Goal: Find specific page/section: Find specific page/section

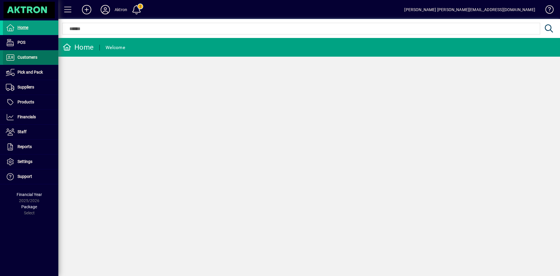
click at [23, 59] on span "Customers" at bounding box center [28, 57] width 20 height 5
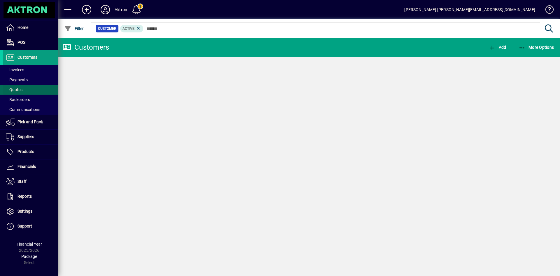
click at [17, 88] on span "Quotes" at bounding box center [14, 89] width 17 height 5
